Goal: Transaction & Acquisition: Purchase product/service

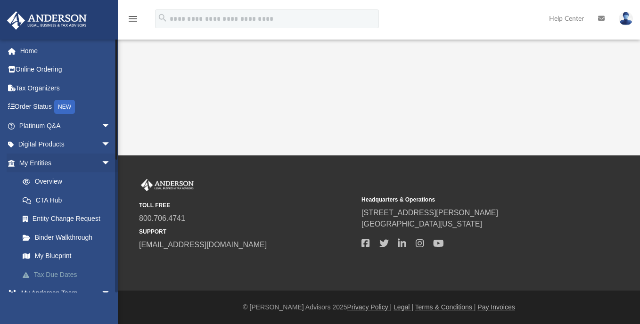
click at [103, 268] on link "Tax Due Dates" at bounding box center [69, 274] width 112 height 19
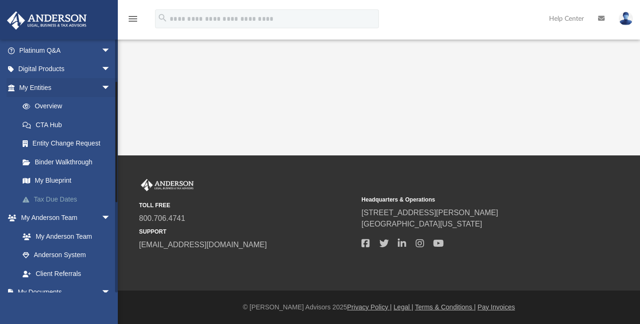
scroll to position [93, 0]
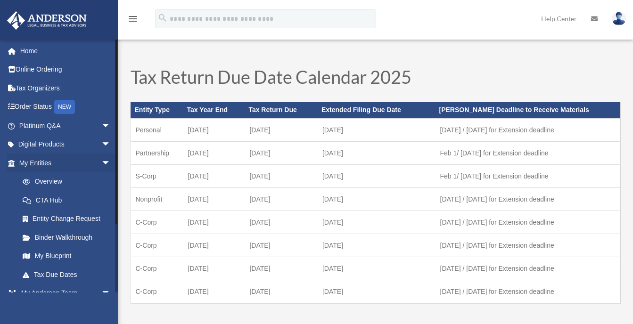
click at [8, 259] on li "My Blueprint" at bounding box center [66, 256] width 118 height 19
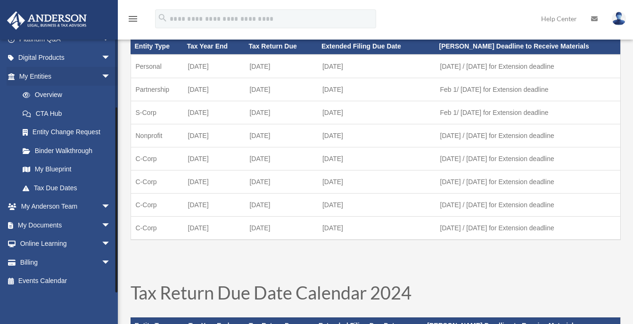
scroll to position [75, 0]
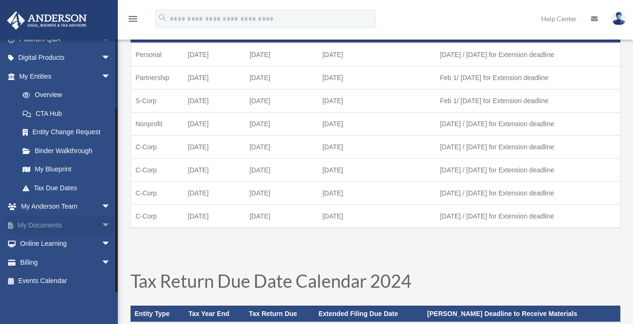
click at [56, 224] on link "My Documents arrow_drop_down" at bounding box center [66, 225] width 118 height 19
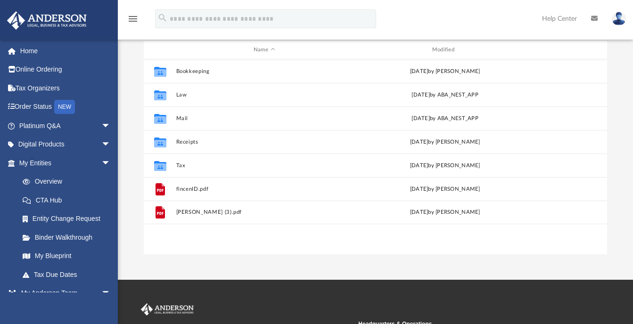
scroll to position [102, 0]
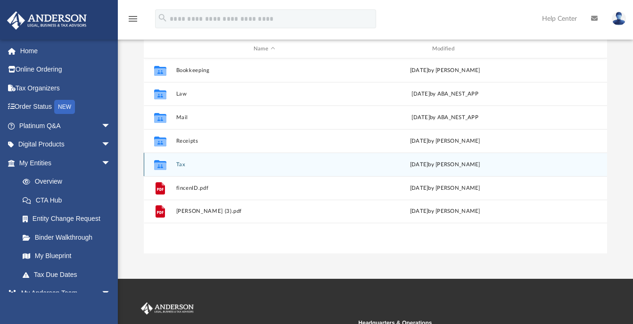
click at [163, 167] on icon "grid" at bounding box center [160, 167] width 12 height 8
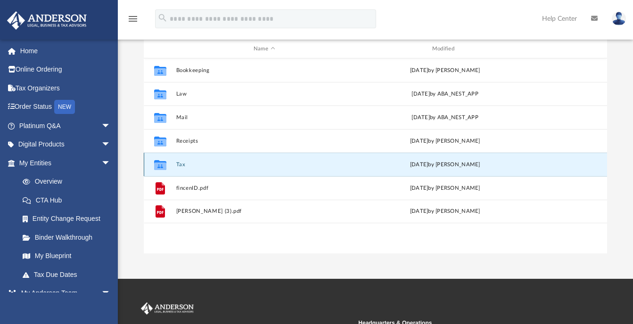
click at [156, 163] on icon "grid" at bounding box center [160, 167] width 12 height 8
click at [180, 164] on button "Tax" at bounding box center [264, 165] width 177 height 6
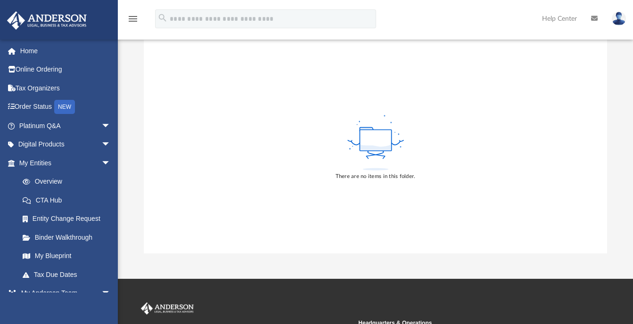
click at [126, 207] on div "Difficulty viewing your box folder? You can also access your account directly o…" at bounding box center [375, 103] width 515 height 301
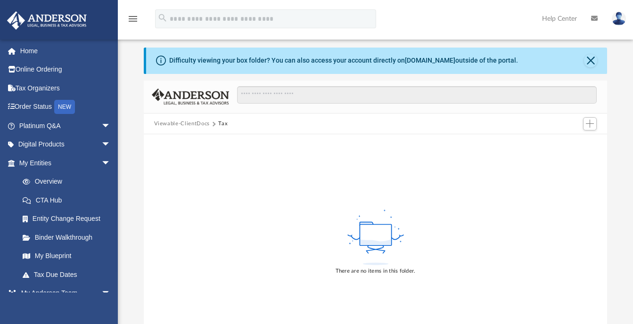
scroll to position [0, 0]
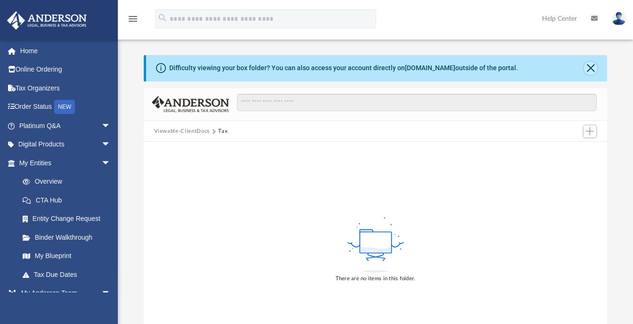
click at [591, 66] on button "Close" at bounding box center [590, 68] width 13 height 13
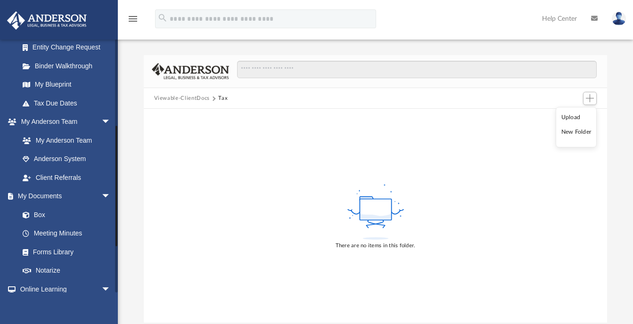
scroll to position [179, 0]
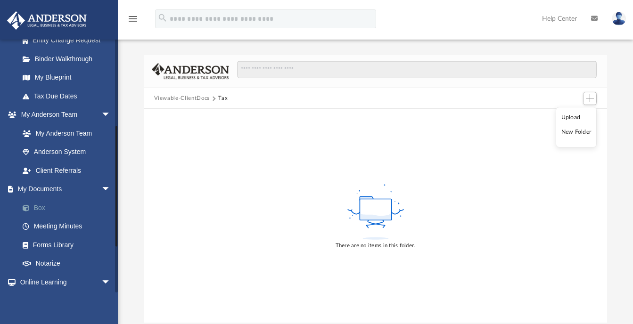
click at [41, 208] on link "Box" at bounding box center [69, 207] width 112 height 19
click at [37, 208] on link "Box" at bounding box center [69, 207] width 112 height 19
click at [28, 208] on span at bounding box center [31, 208] width 6 height 7
click at [177, 97] on button "Viewable-ClientDocs" at bounding box center [182, 98] width 56 height 8
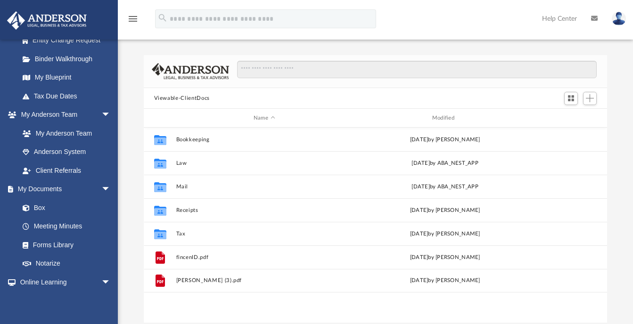
scroll to position [207, 456]
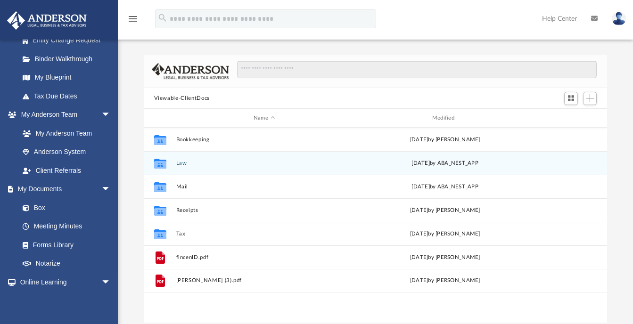
click at [181, 162] on button "Law" at bounding box center [264, 163] width 177 height 6
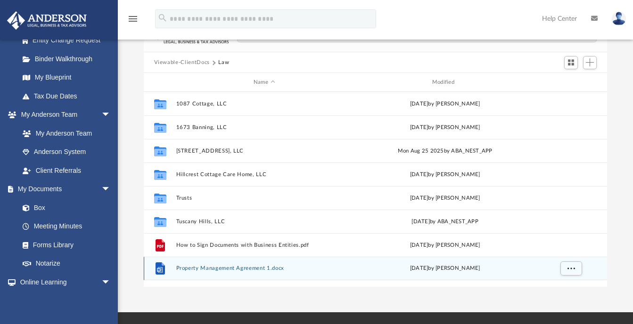
scroll to position [38, 0]
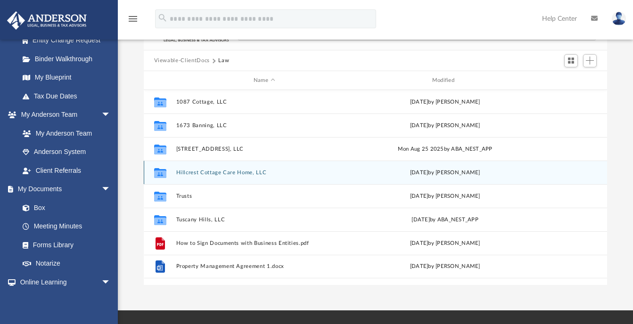
click at [203, 174] on button "Hillcrest Cottage Care Home, LLC" at bounding box center [264, 173] width 177 height 6
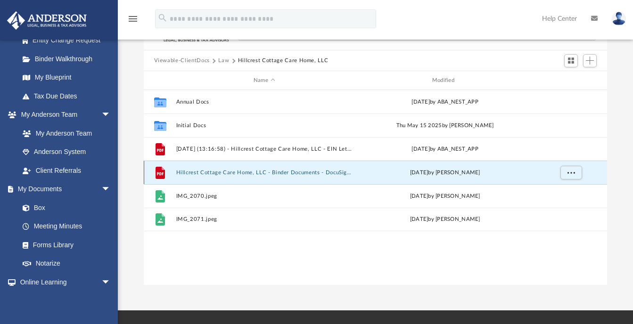
click at [210, 173] on button "Hillcrest Cottage Care Home, LLC - Binder Documents - DocuSigned.pdf" at bounding box center [264, 173] width 177 height 6
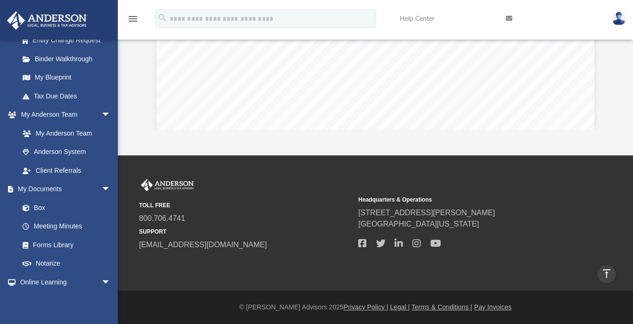
scroll to position [35001, 0]
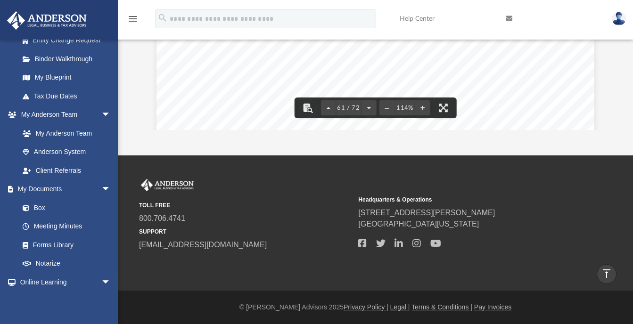
click at [172, 89] on div "Bank Account Resolution for Hillcrest Cottage Care Home, LLC Resolution of the …" at bounding box center [375, 26] width 438 height 567
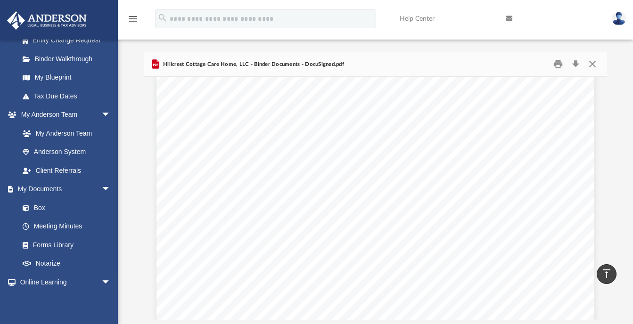
scroll to position [0, 0]
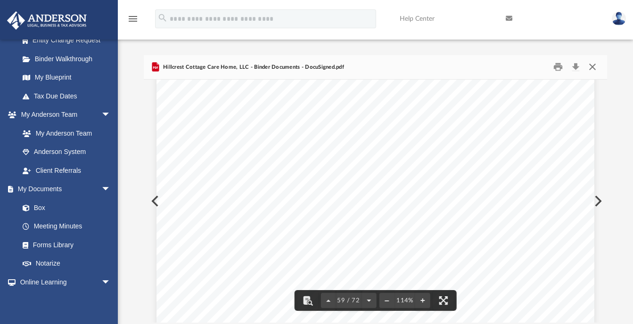
click at [593, 65] on button "Close" at bounding box center [592, 67] width 17 height 15
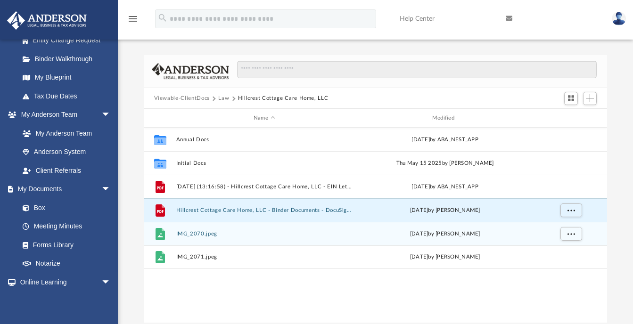
click at [156, 235] on icon "grid" at bounding box center [159, 234] width 9 height 12
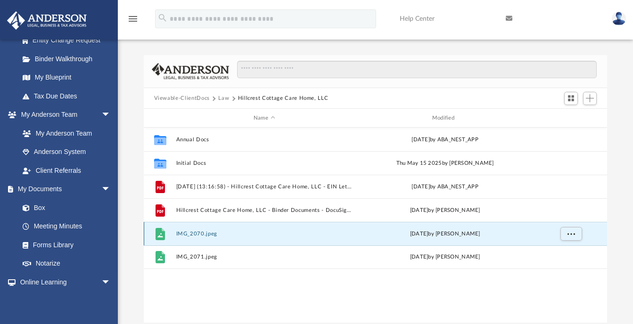
click at [203, 236] on button "IMG_2070.jpeg" at bounding box center [264, 234] width 177 height 6
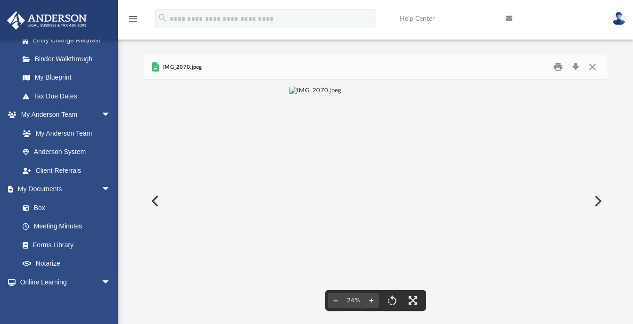
click at [598, 202] on button "Preview" at bounding box center [597, 201] width 21 height 26
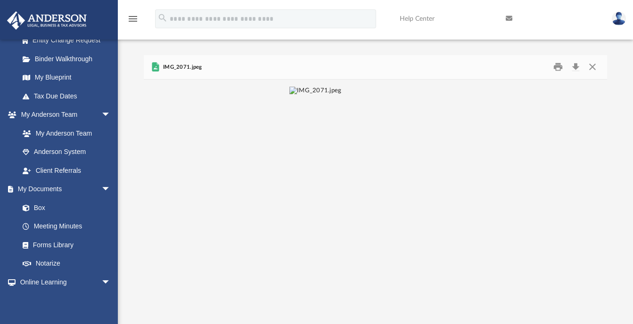
click at [33, 295] on div "nmamani54@hotmail.com Sign Out nmamani54@hotmail.com Home Online Ordering Tax O…" at bounding box center [59, 201] width 118 height 324
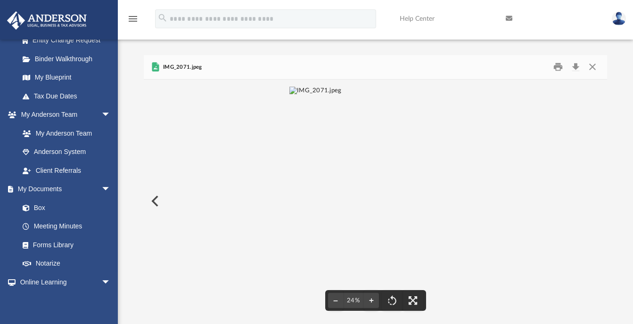
click at [152, 200] on button "Preview" at bounding box center [154, 201] width 21 height 26
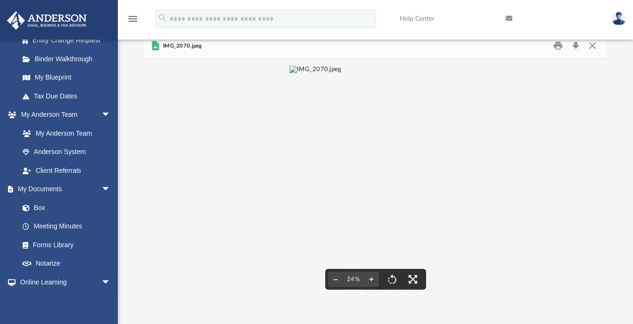
scroll to position [21, 0]
click at [341, 173] on img "File preview" at bounding box center [315, 180] width 52 height 229
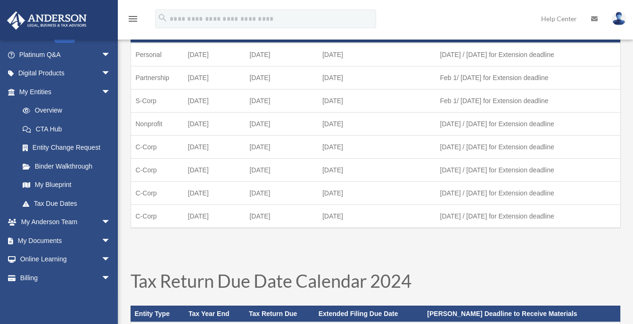
scroll to position [87, 0]
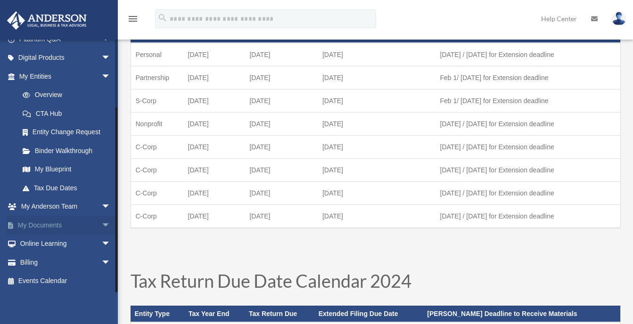
click at [101, 222] on span "arrow_drop_down" at bounding box center [110, 225] width 19 height 19
click at [40, 242] on link "Box" at bounding box center [69, 244] width 112 height 19
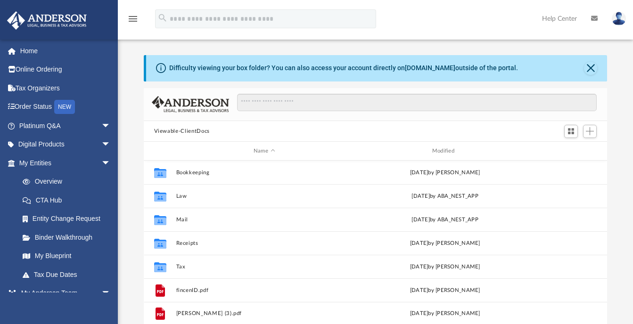
scroll to position [207, 456]
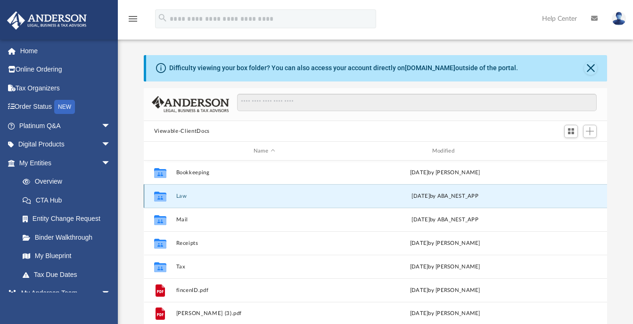
click at [180, 193] on button "Law" at bounding box center [264, 196] width 177 height 6
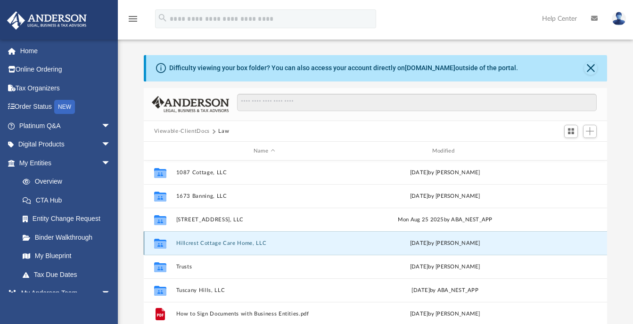
click at [187, 240] on button "Hillcrest Cottage Care Home, LLC" at bounding box center [264, 243] width 177 height 6
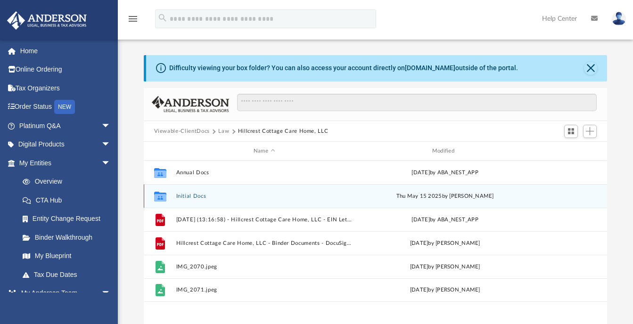
click at [195, 196] on button "Initial Docs" at bounding box center [264, 196] width 177 height 6
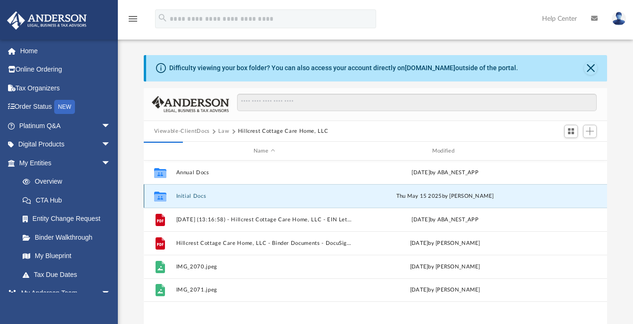
click at [195, 196] on button "Initial Docs" at bounding box center [264, 196] width 177 height 6
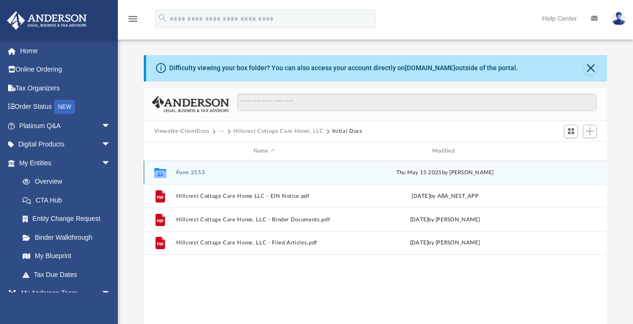
click at [181, 172] on button "Form 2553" at bounding box center [264, 173] width 177 height 6
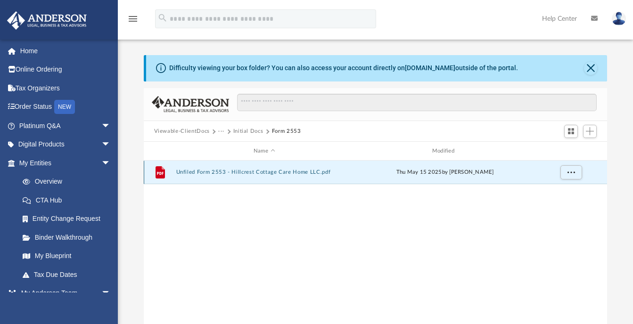
click at [199, 172] on button "Unfiled Form 2553 - Hillcrest Cottage Care Home LLC.pdf" at bounding box center [264, 173] width 177 height 6
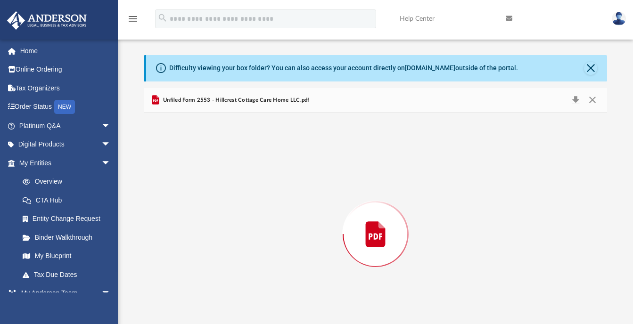
scroll to position [32, 0]
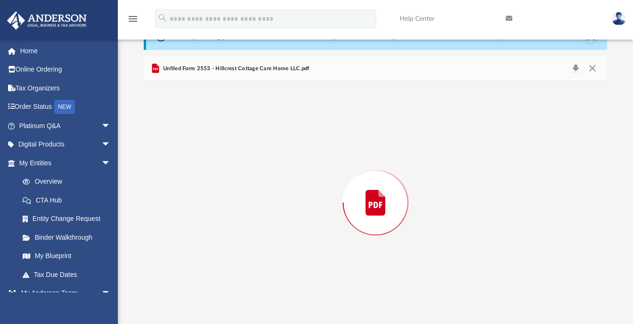
click at [199, 172] on div "Preview" at bounding box center [376, 202] width 464 height 243
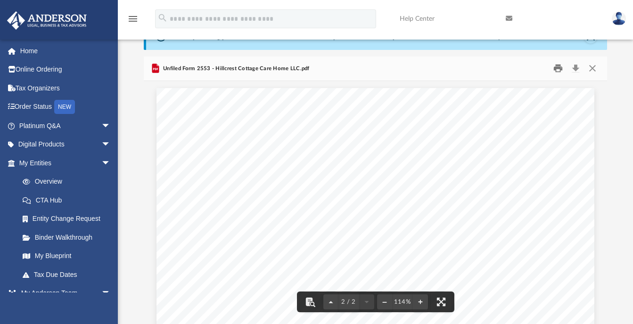
click at [556, 65] on button "Print" at bounding box center [558, 68] width 19 height 15
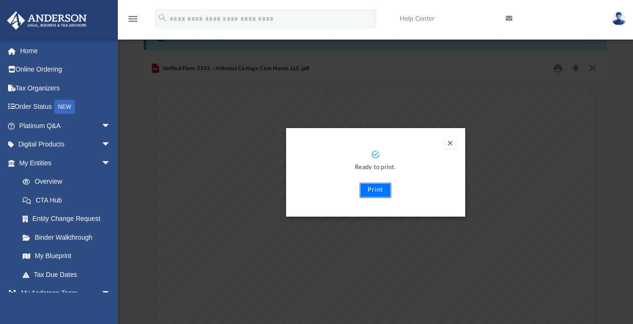
click at [377, 189] on button "Print" at bounding box center [376, 190] width 32 height 15
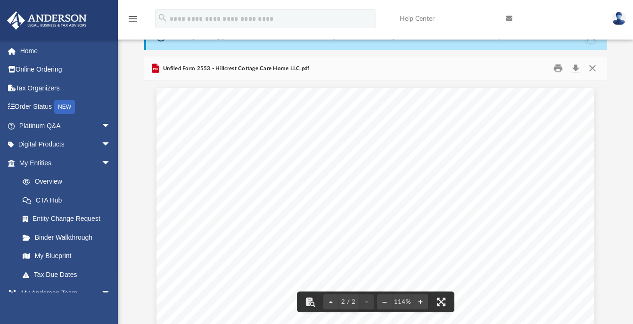
click at [144, 139] on div "Document Viewer" at bounding box center [376, 80] width 464 height 1161
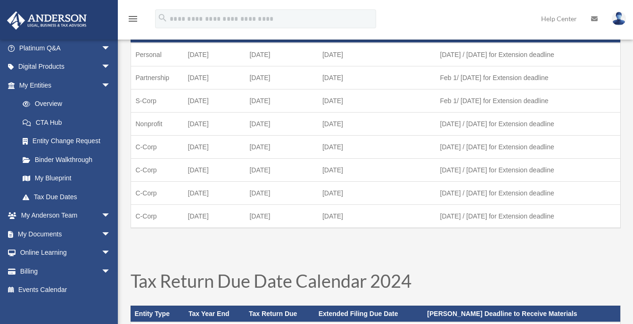
scroll to position [79, 0]
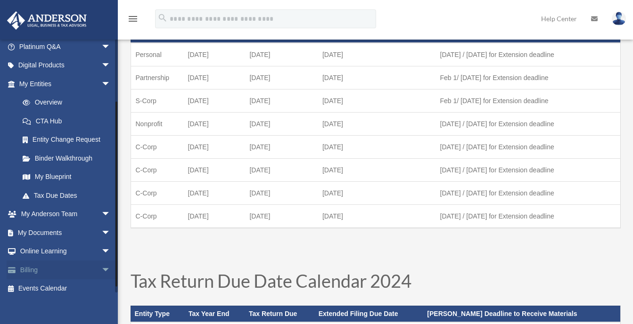
click at [101, 270] on span "arrow_drop_down" at bounding box center [110, 270] width 19 height 19
click at [26, 270] on link "Billing arrow_drop_up" at bounding box center [66, 270] width 118 height 19
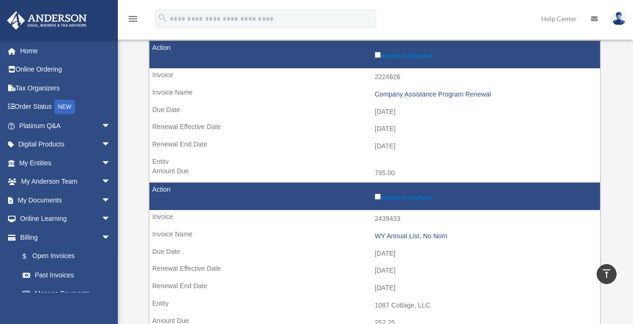
scroll to position [124, 0]
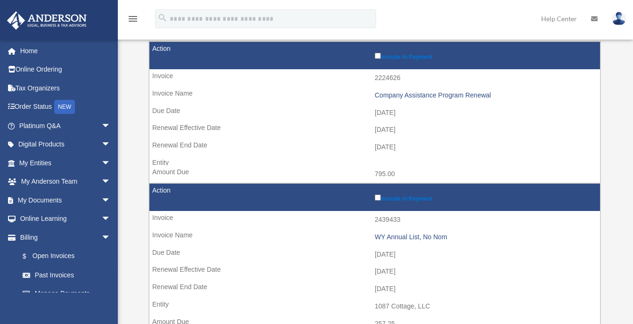
click at [158, 190] on td "Include in Payment" at bounding box center [374, 198] width 451 height 28
click at [160, 47] on td "Include in Payment" at bounding box center [374, 56] width 451 height 28
click at [163, 48] on td "Include in Payment" at bounding box center [374, 56] width 451 height 28
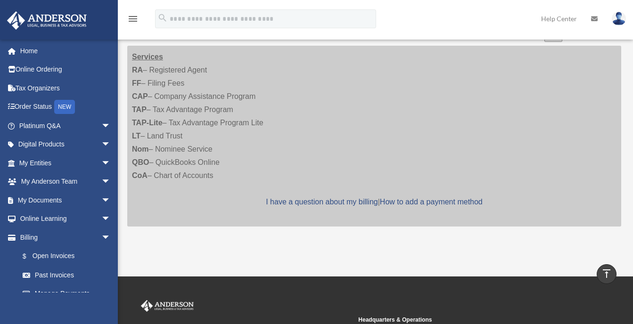
scroll to position [708, 0]
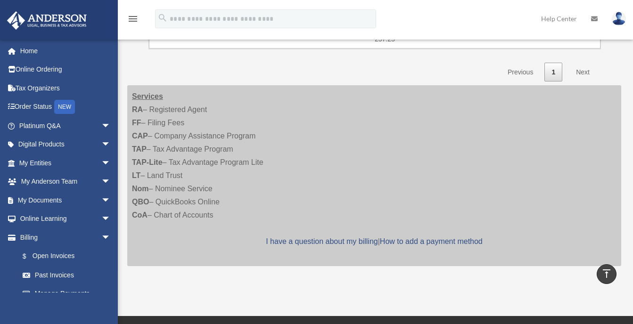
click at [580, 72] on link "Next" at bounding box center [583, 72] width 28 height 19
click at [582, 73] on link "Next" at bounding box center [583, 72] width 28 height 19
click at [582, 70] on link "Next" at bounding box center [583, 72] width 28 height 19
click at [580, 73] on link "Next" at bounding box center [583, 72] width 28 height 19
click at [584, 71] on link "Next" at bounding box center [583, 72] width 28 height 19
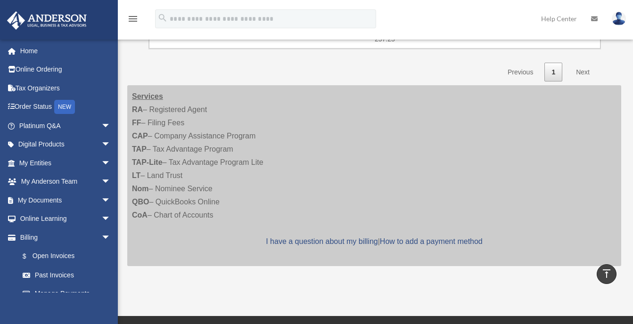
click at [584, 71] on link "Next" at bounding box center [583, 72] width 28 height 19
click at [585, 72] on link "Next" at bounding box center [583, 72] width 28 height 19
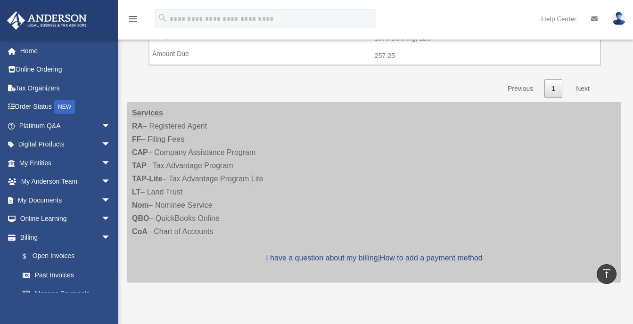
scroll to position [670, 0]
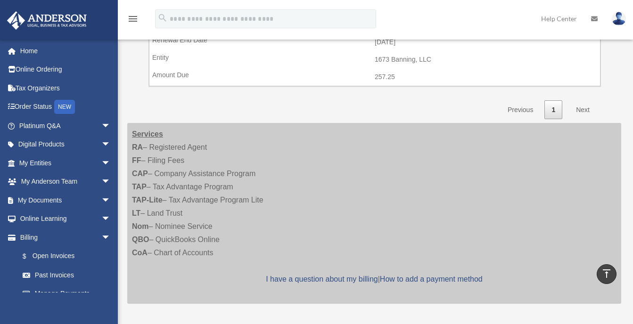
click at [583, 108] on link "Next" at bounding box center [583, 109] width 28 height 19
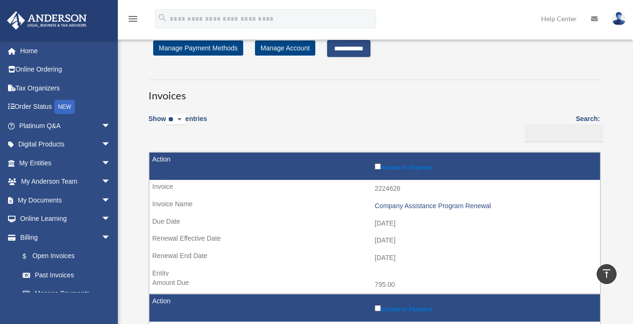
scroll to position [0, 0]
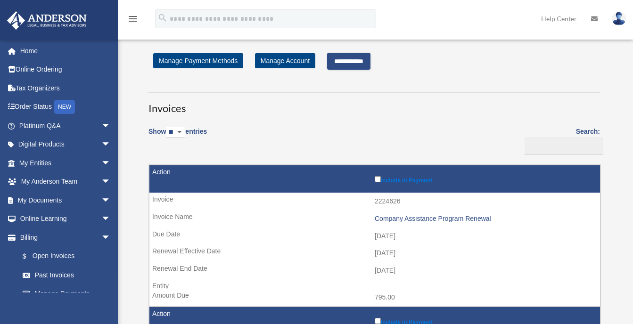
click at [159, 169] on td "Include in Payment" at bounding box center [374, 179] width 451 height 28
click at [168, 172] on td "Include in Payment" at bounding box center [374, 179] width 451 height 28
click at [398, 179] on label "Include in Payment" at bounding box center [485, 178] width 221 height 9
click at [377, 179] on label "Include in Payment" at bounding box center [485, 178] width 221 height 9
click at [350, 63] on input "**********" at bounding box center [348, 61] width 43 height 17
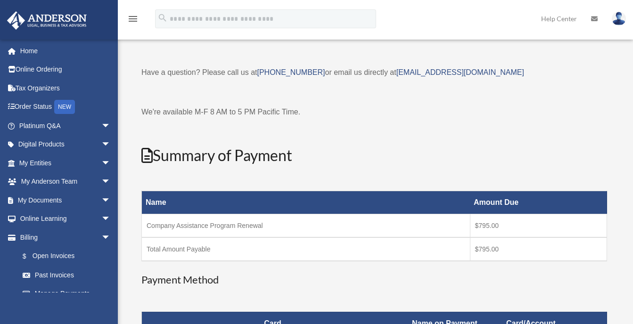
click at [344, 107] on p "We're available M-F 8 AM to 5 PM Pacific Time." at bounding box center [374, 112] width 466 height 13
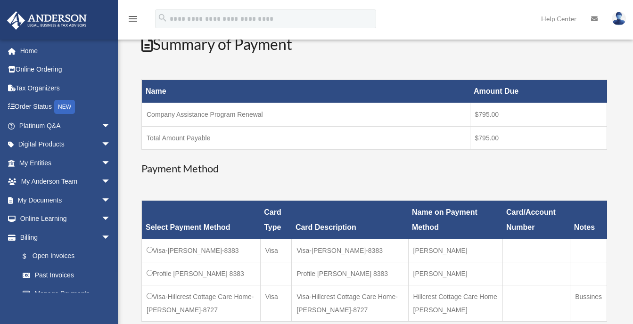
scroll to position [151, 0]
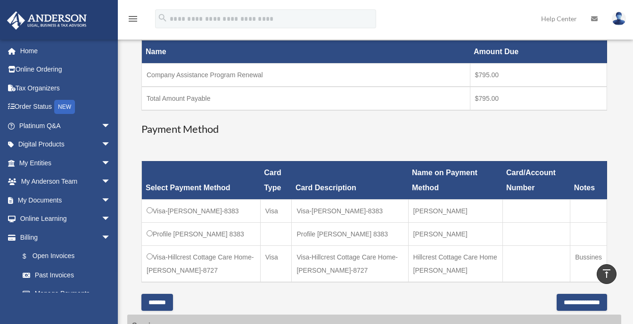
click at [391, 296] on div "Have a question? Please call us at (725)605-8923 or email us directly at paymen…" at bounding box center [374, 113] width 466 height 396
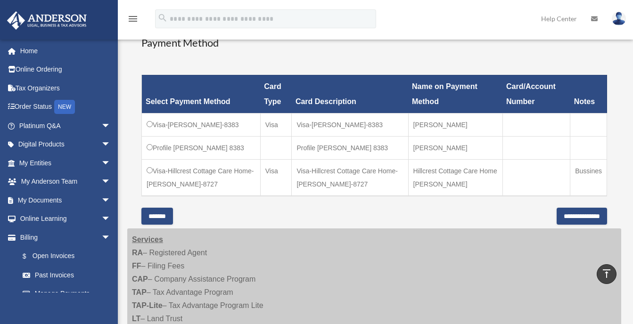
scroll to position [245, 0]
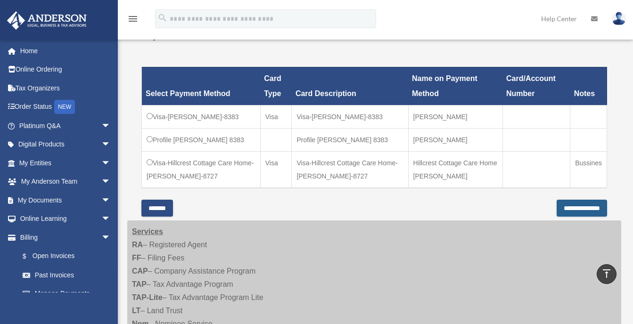
click at [559, 209] on input "**********" at bounding box center [582, 208] width 50 height 17
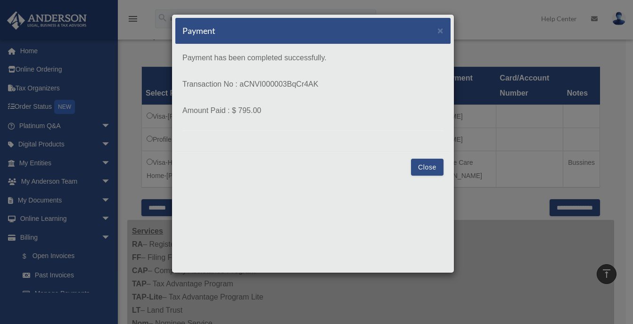
click at [427, 168] on button "Close" at bounding box center [427, 167] width 33 height 17
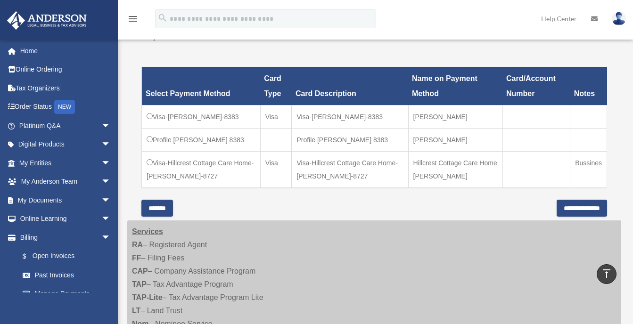
click at [378, 198] on div "Select Payment Method Card Type Card Description Name on Payment Method Card/Ac…" at bounding box center [374, 128] width 466 height 144
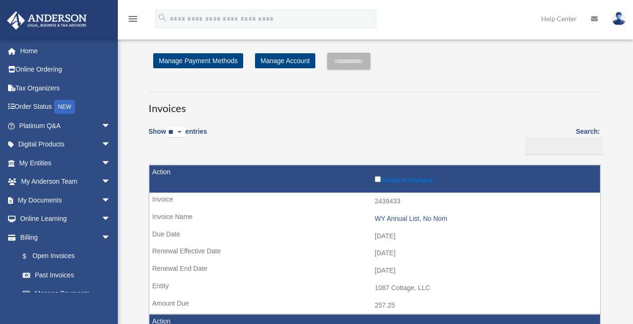
scroll to position [245, 0]
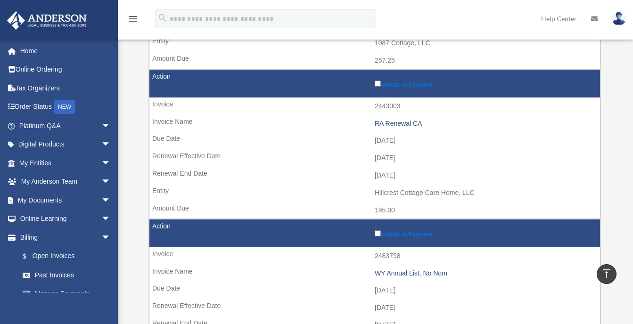
click at [124, 141] on div "**********" at bounding box center [374, 203] width 508 height 815
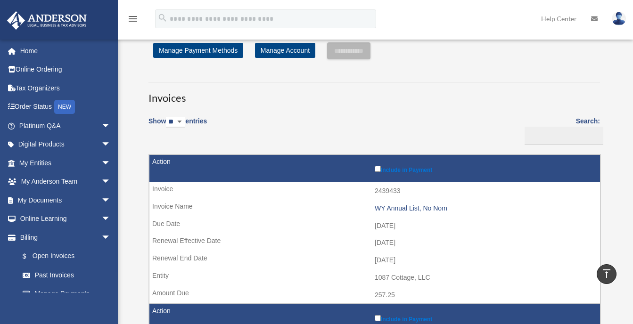
scroll to position [0, 0]
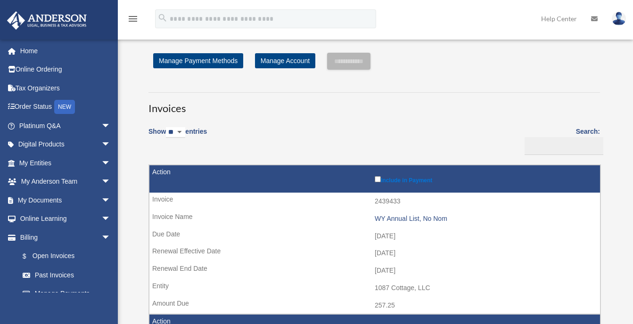
click at [621, 16] on img at bounding box center [619, 19] width 14 height 14
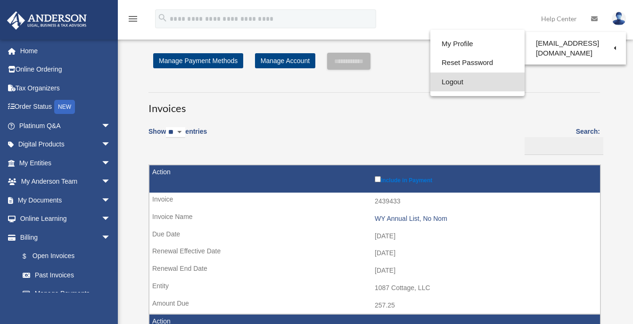
click at [443, 84] on link "Logout" at bounding box center [477, 82] width 94 height 19
